Goal: Task Accomplishment & Management: Manage account settings

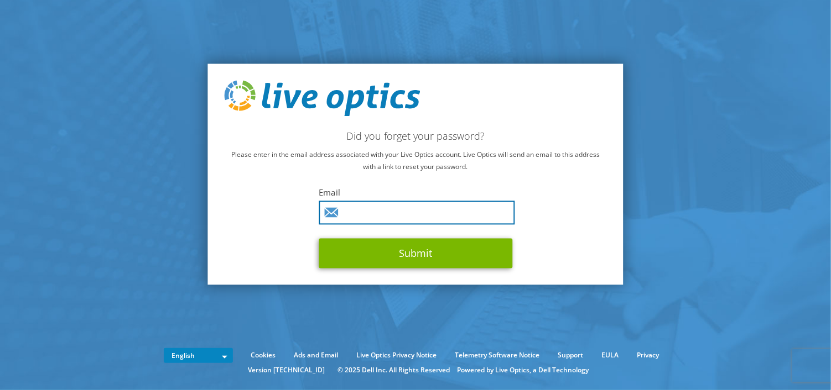
click at [372, 209] on input "text" at bounding box center [417, 213] width 196 height 24
type input "[EMAIL_ADDRESS][DOMAIN_NAME]"
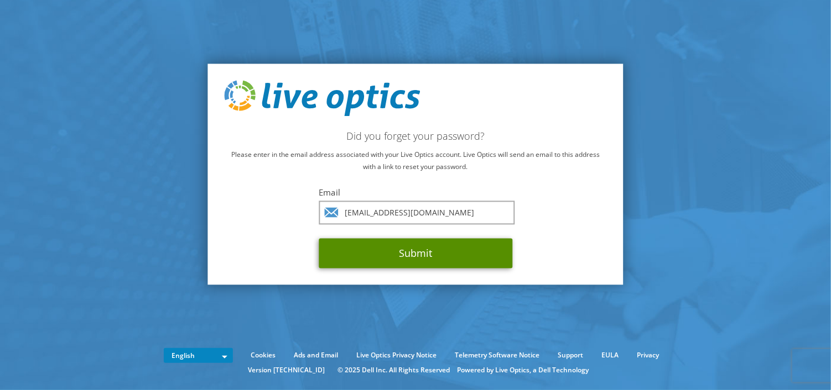
click at [398, 257] on button "Submit" at bounding box center [416, 254] width 194 height 30
